Goal: Information Seeking & Learning: Learn about a topic

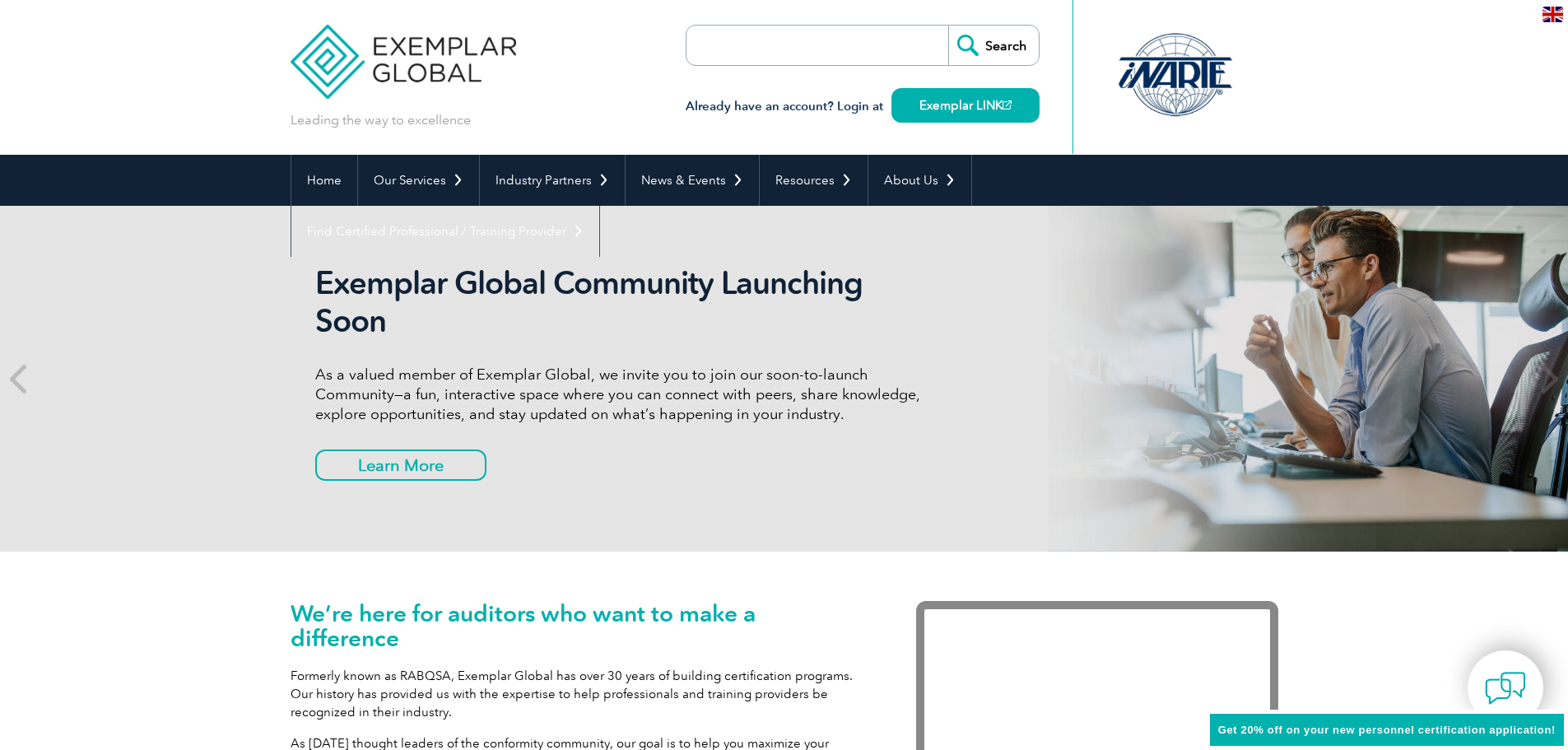
click at [862, 110] on h3 "Already have an account? Login at Exemplar LINK" at bounding box center [863, 106] width 354 height 20
click at [974, 98] on link "Exemplar LINK" at bounding box center [965, 105] width 148 height 35
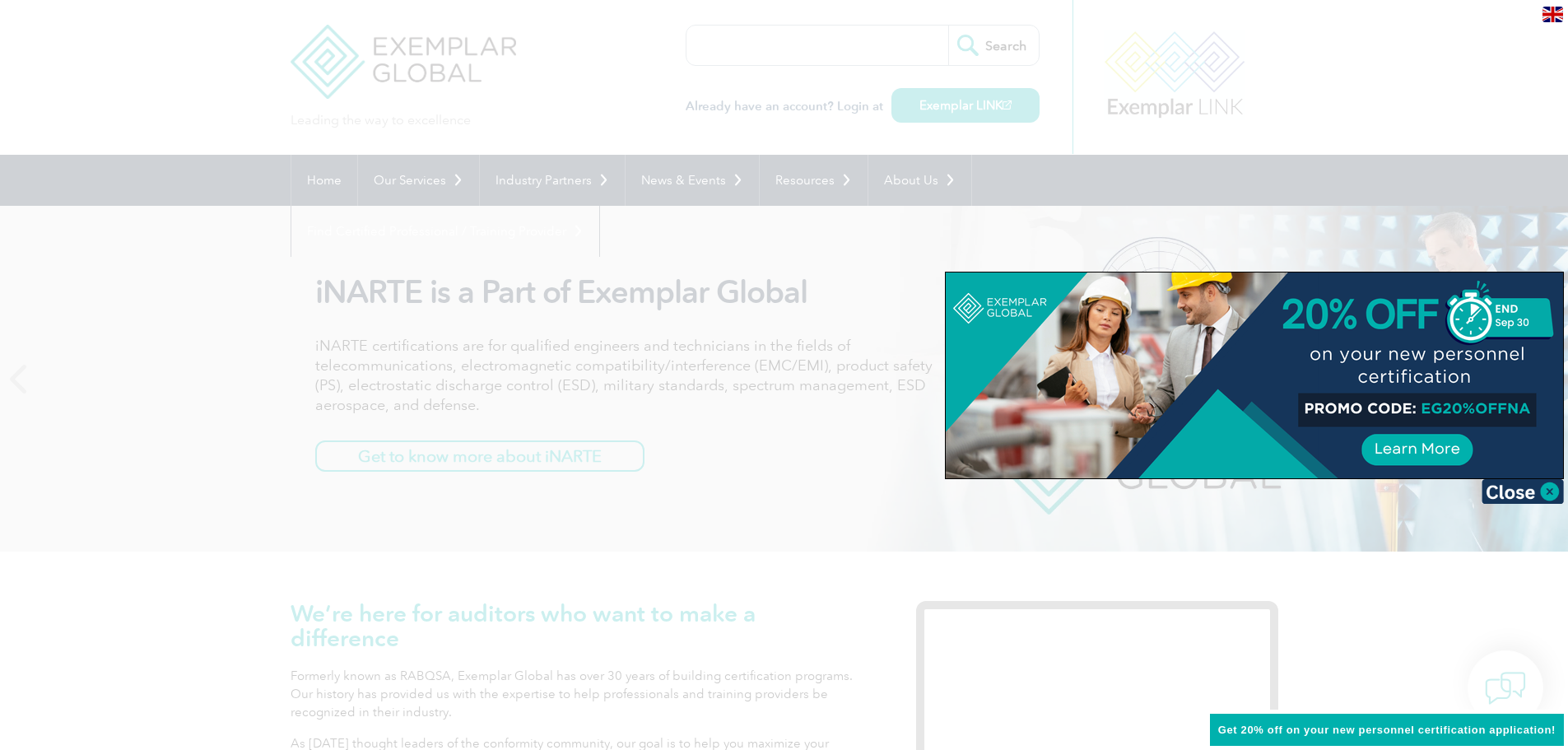
click at [1445, 443] on div at bounding box center [1255, 375] width 617 height 206
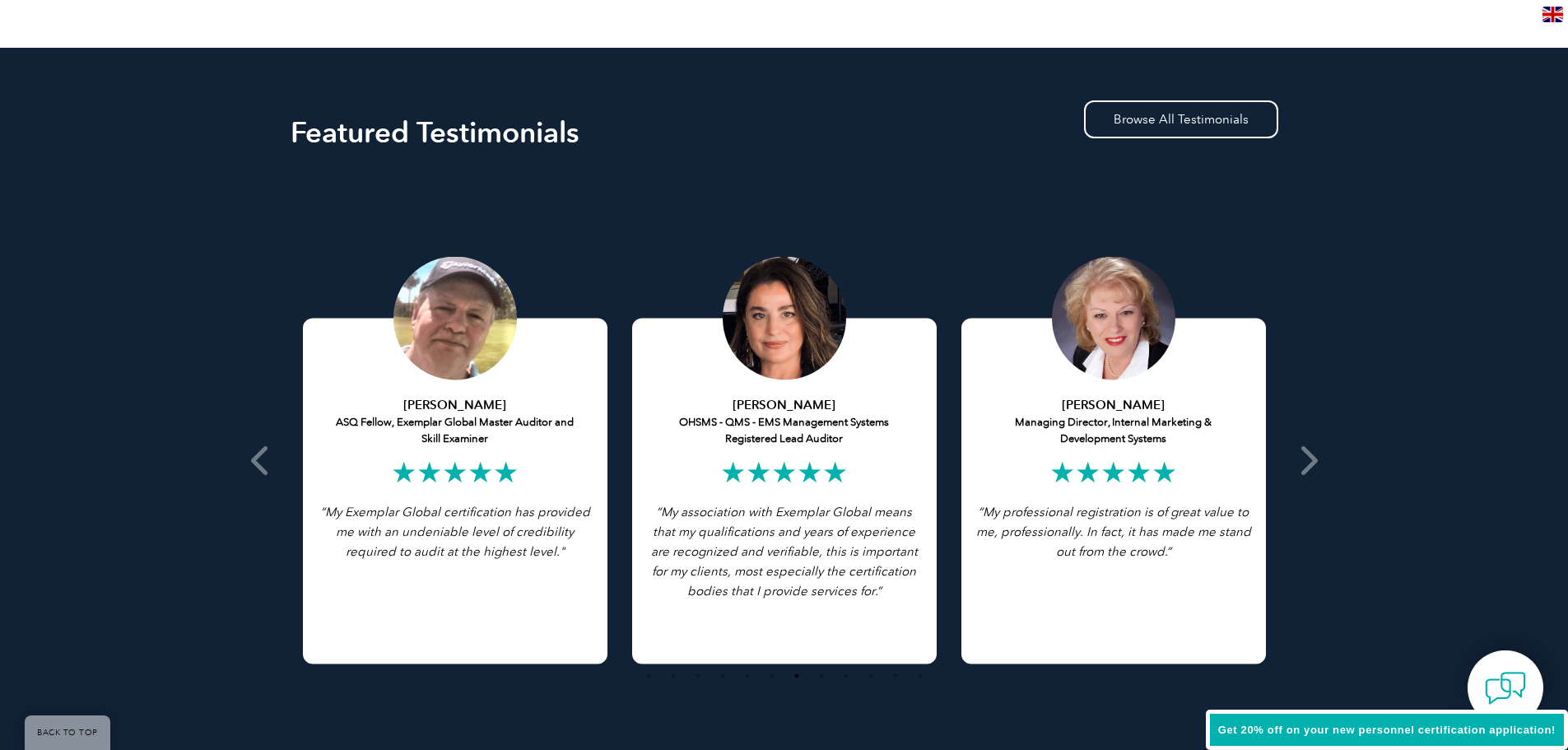
scroll to position [3292, 0]
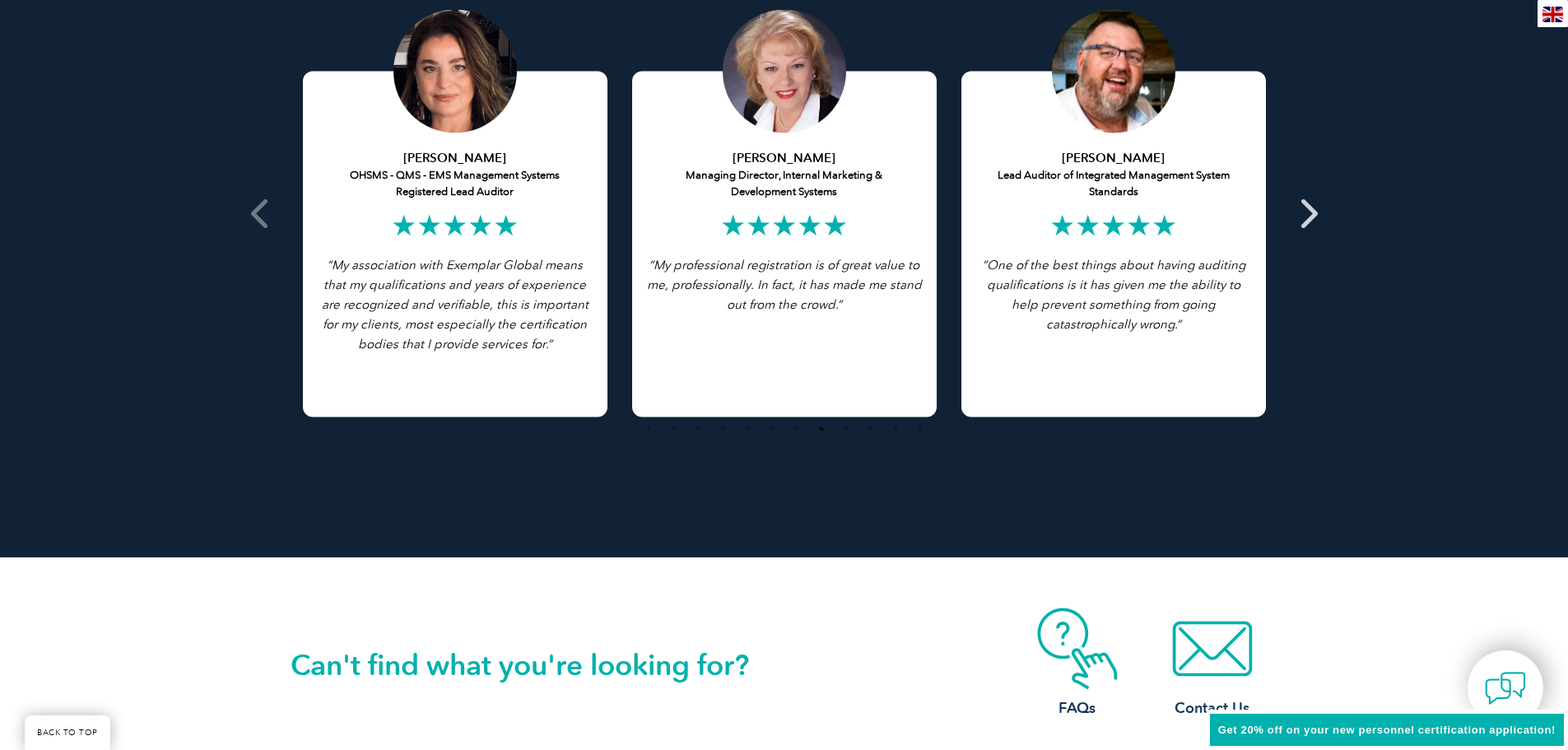
click at [1309, 213] on icon at bounding box center [1307, 213] width 20 height 0
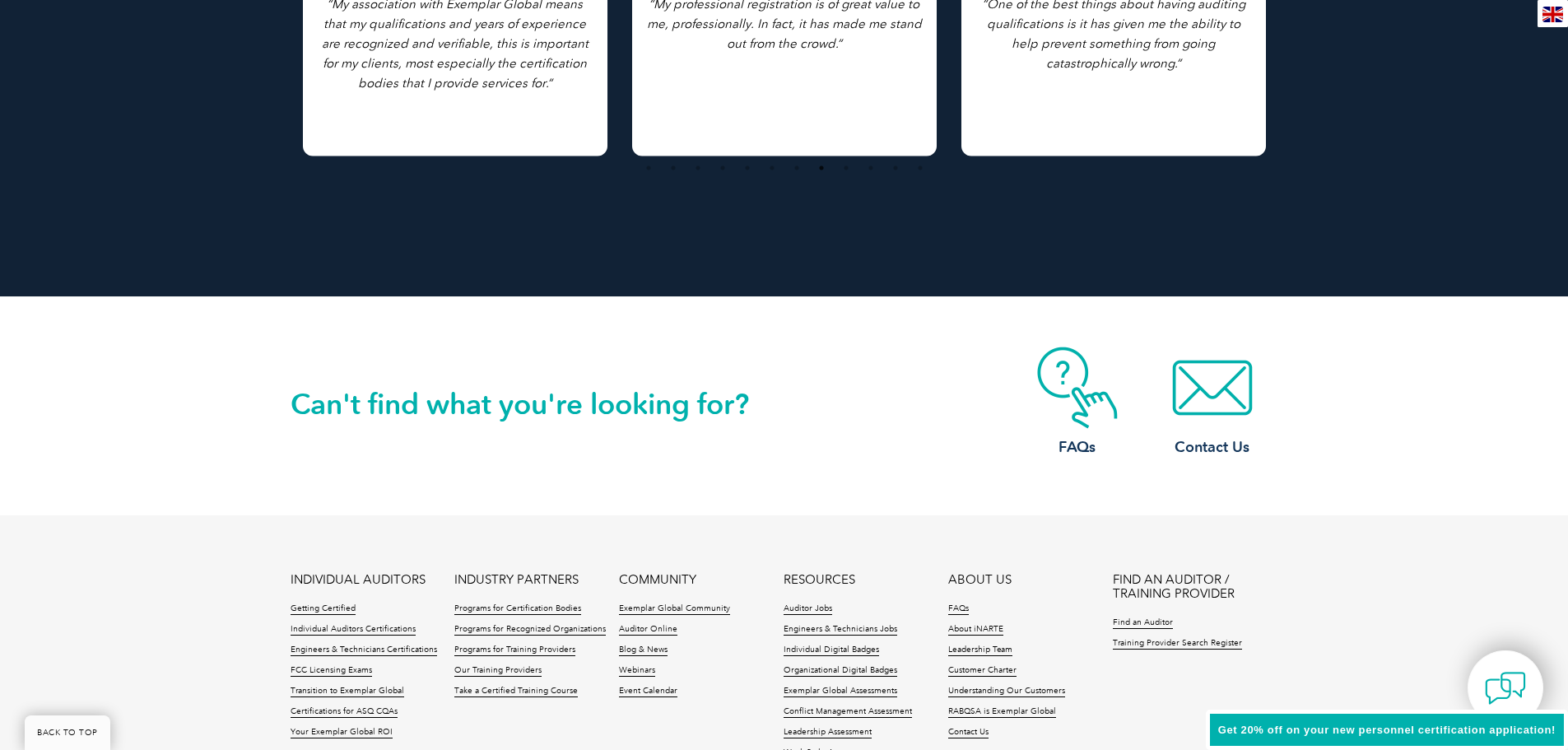
scroll to position [3766, 0]
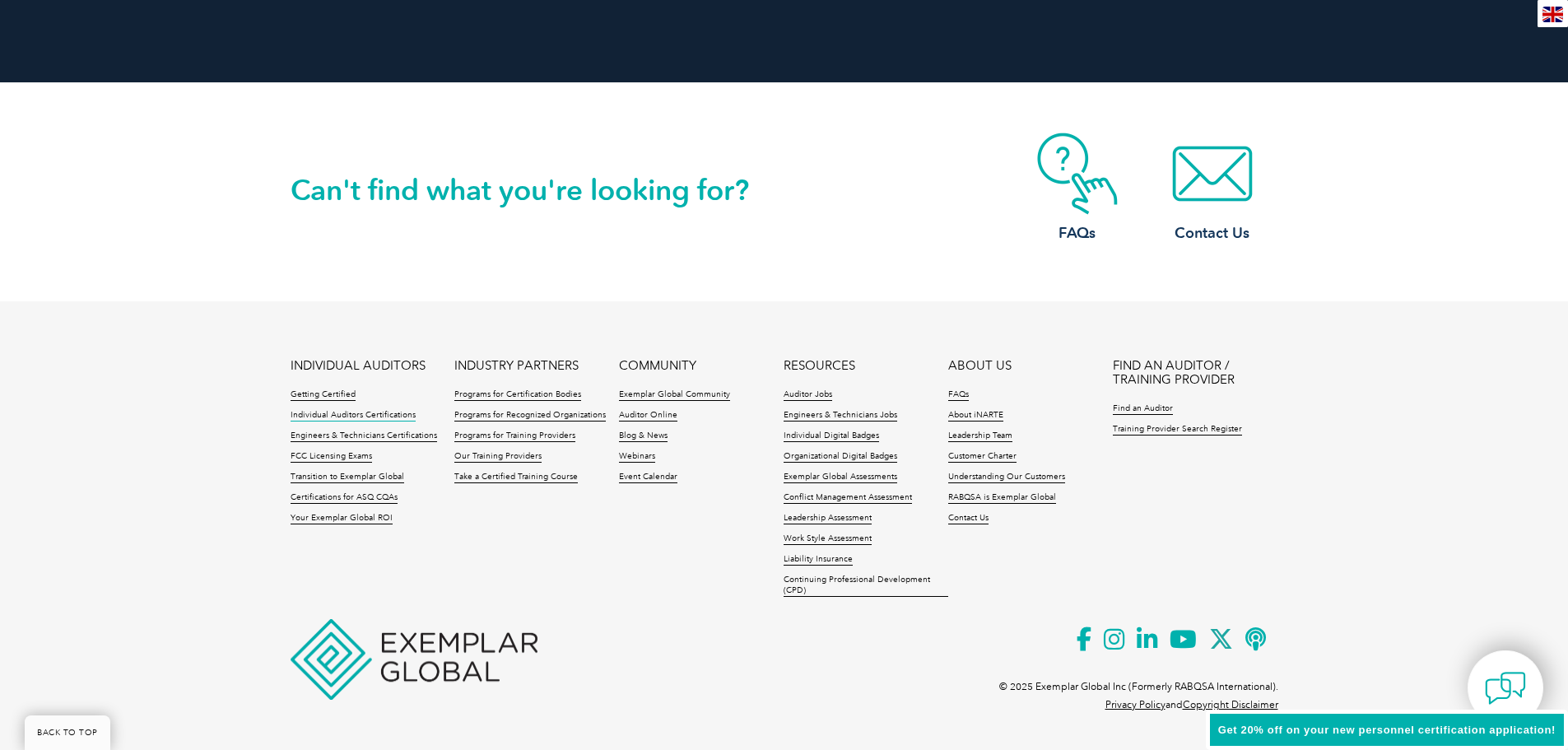
click at [365, 415] on link "Individual Auditors Certifications" at bounding box center [353, 416] width 125 height 12
click at [823, 395] on link "Auditor Jobs" at bounding box center [808, 395] width 49 height 12
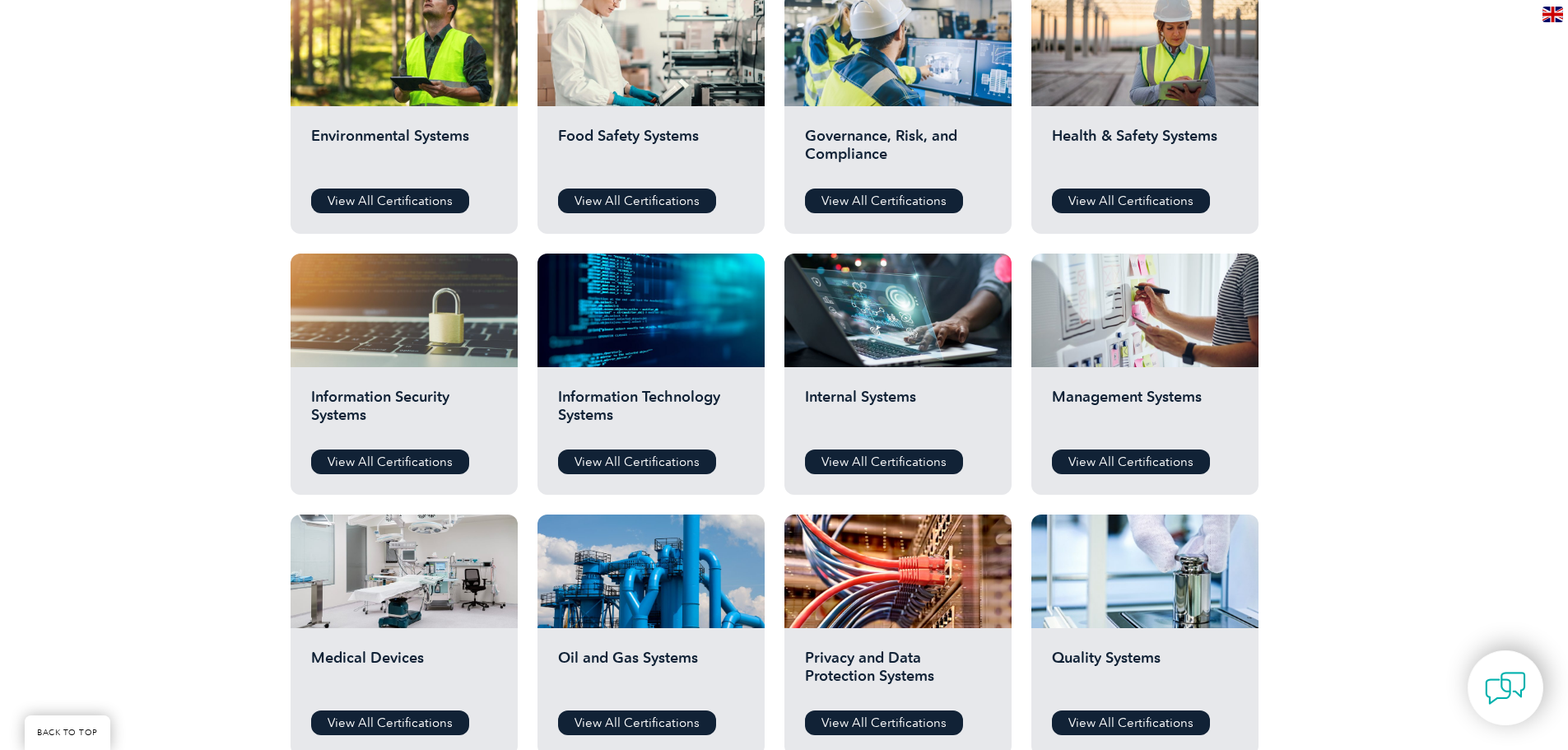
scroll to position [741, 0]
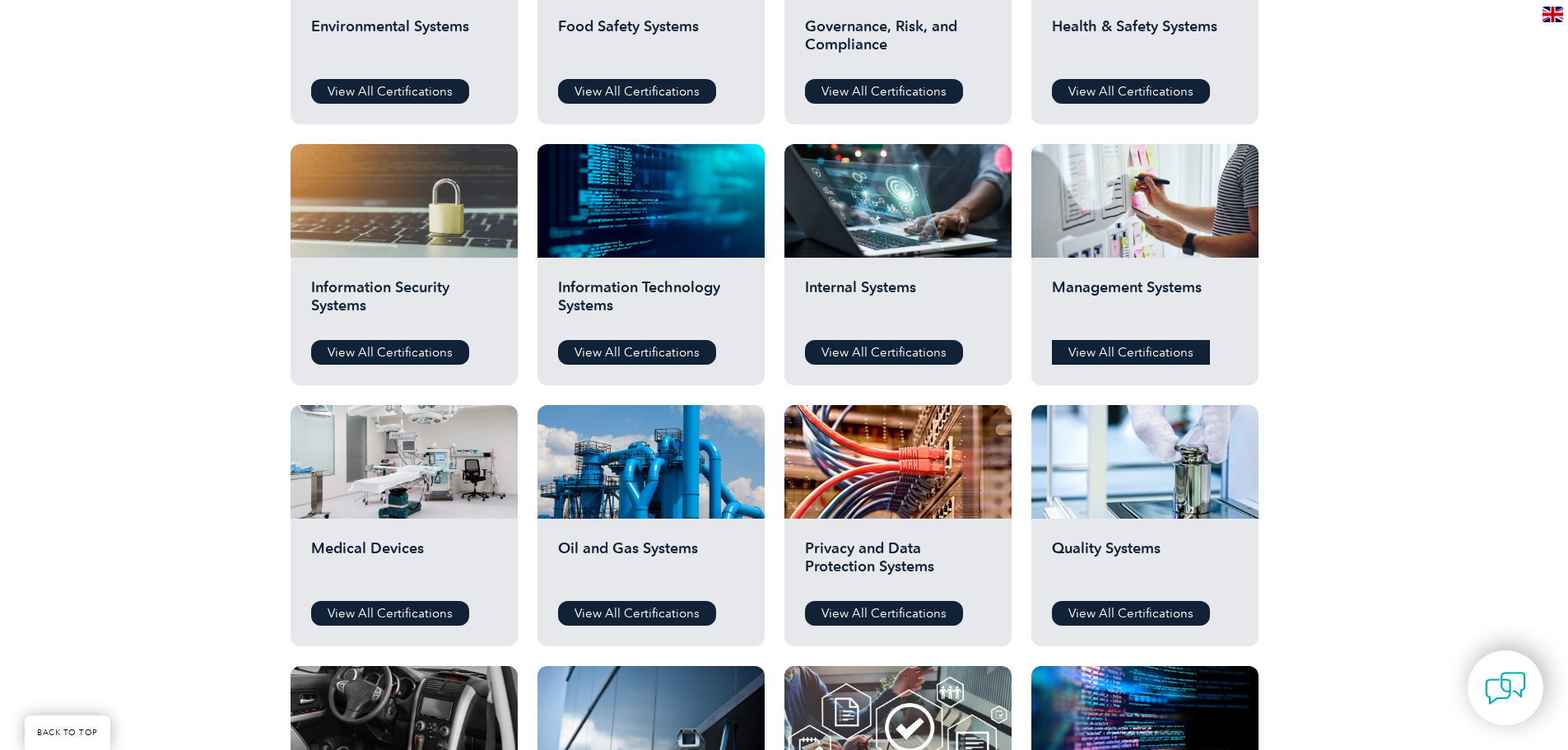
click at [1129, 356] on link "View All Certifications" at bounding box center [1131, 352] width 158 height 25
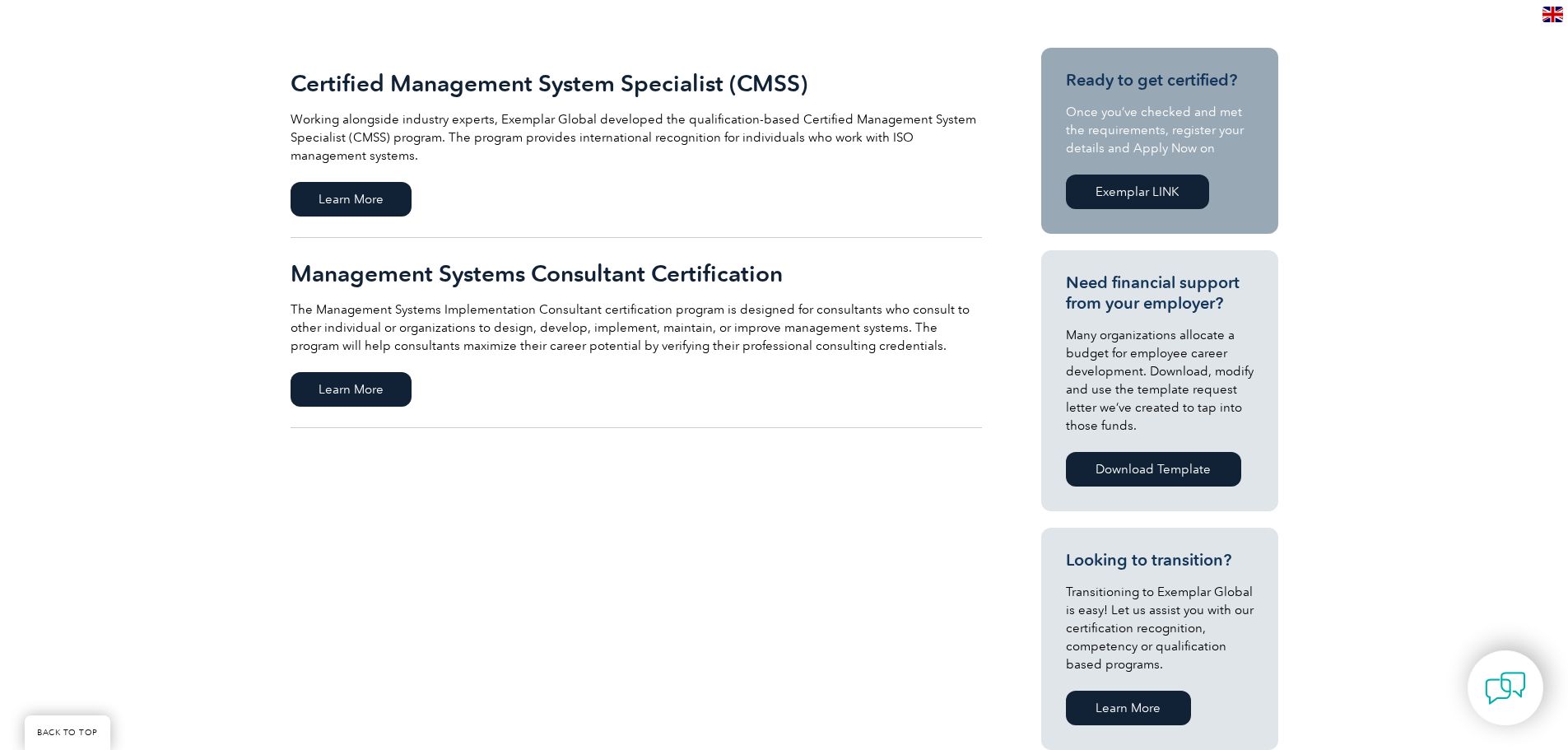
scroll to position [411, 0]
